Goal: Task Accomplishment & Management: Use online tool/utility

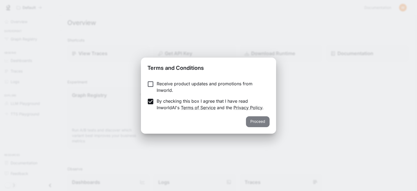
click at [259, 118] on button "Proceed" at bounding box center [258, 121] width 24 height 11
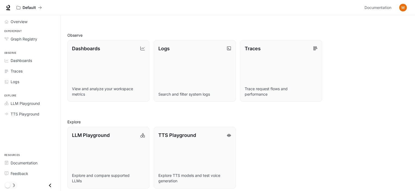
scroll to position [137, 0]
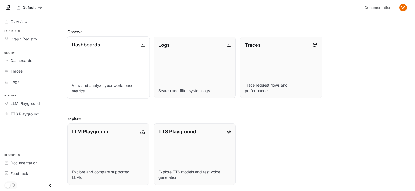
click at [92, 42] on p "Dashboards" at bounding box center [86, 44] width 29 height 7
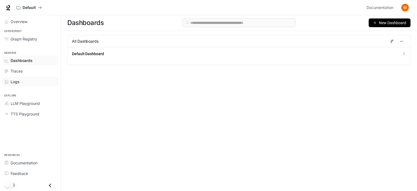
click at [15, 83] on span "Logs" at bounding box center [15, 82] width 9 height 6
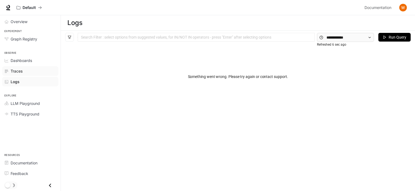
click at [17, 73] on span "Traces" at bounding box center [17, 71] width 12 height 6
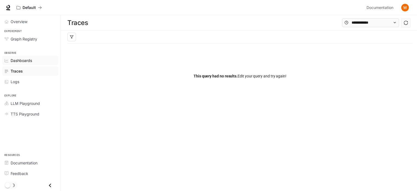
click at [18, 62] on span "Dashboards" at bounding box center [21, 61] width 21 height 6
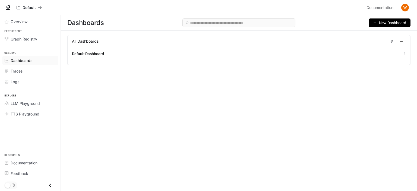
click at [377, 22] on icon "button" at bounding box center [375, 23] width 4 height 4
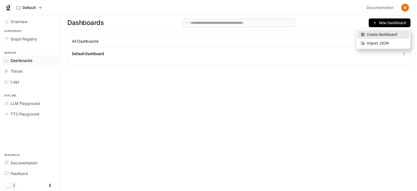
click at [381, 34] on div "Create dashboard" at bounding box center [383, 34] width 45 height 6
